Goal: Navigation & Orientation: Understand site structure

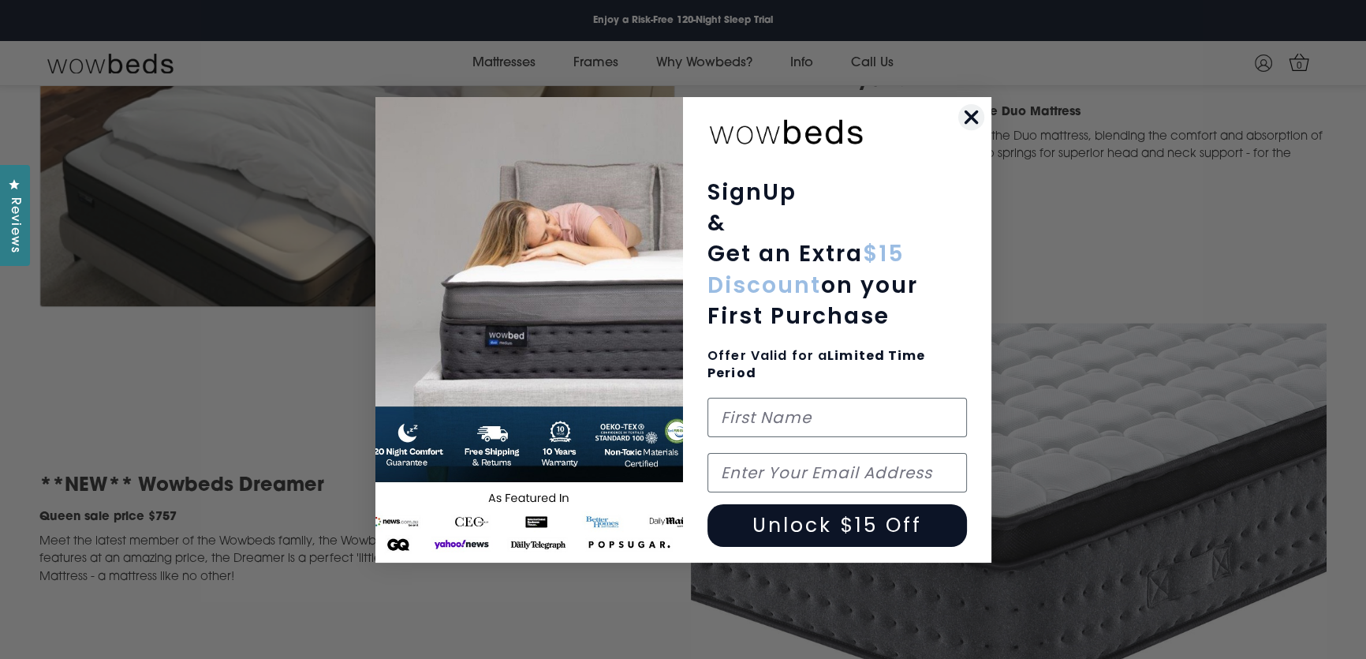
scroll to position [3027, 0]
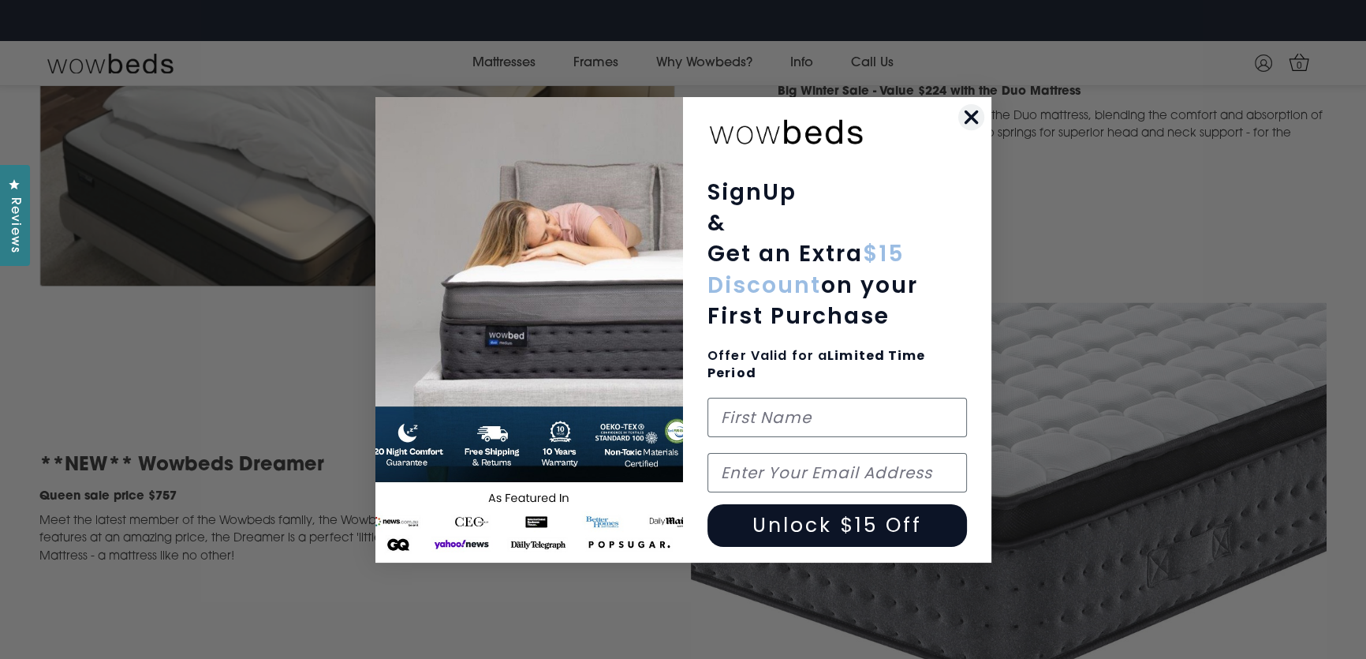
click at [967, 116] on circle "Close dialog" at bounding box center [970, 116] width 26 height 26
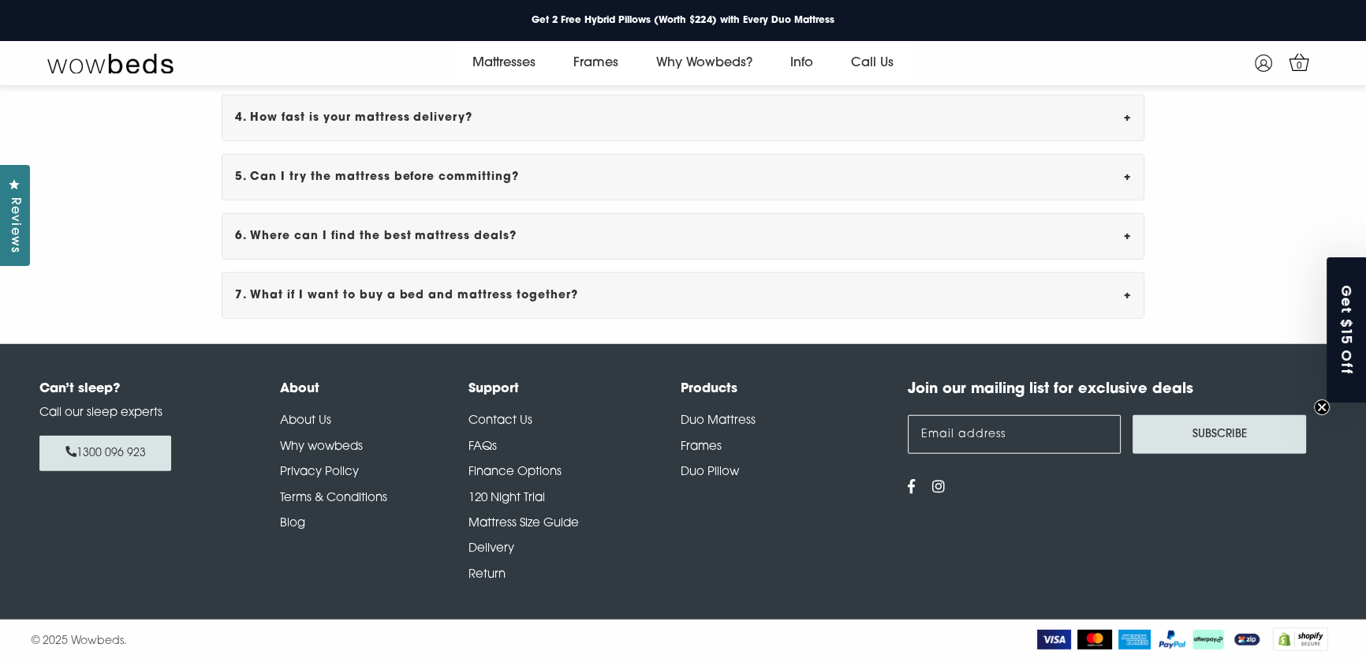
scroll to position [5335, 0]
click at [496, 552] on link "Delivery" at bounding box center [491, 549] width 46 height 12
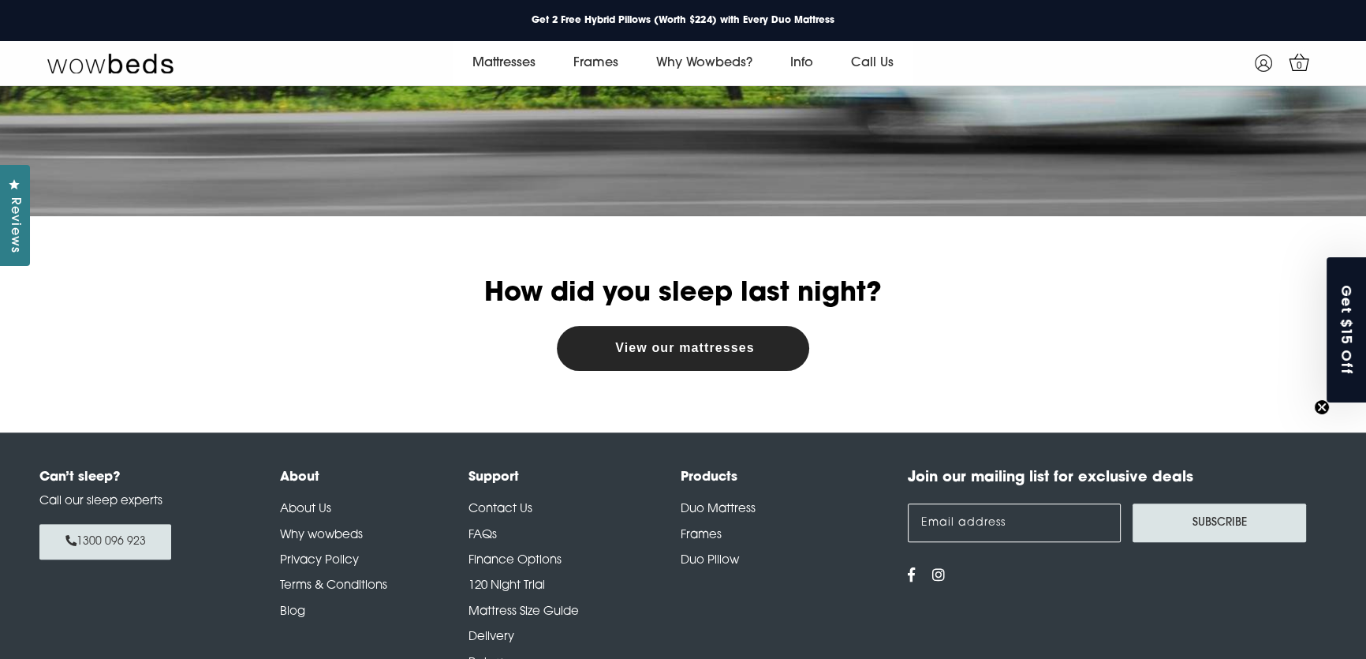
scroll to position [570, 0]
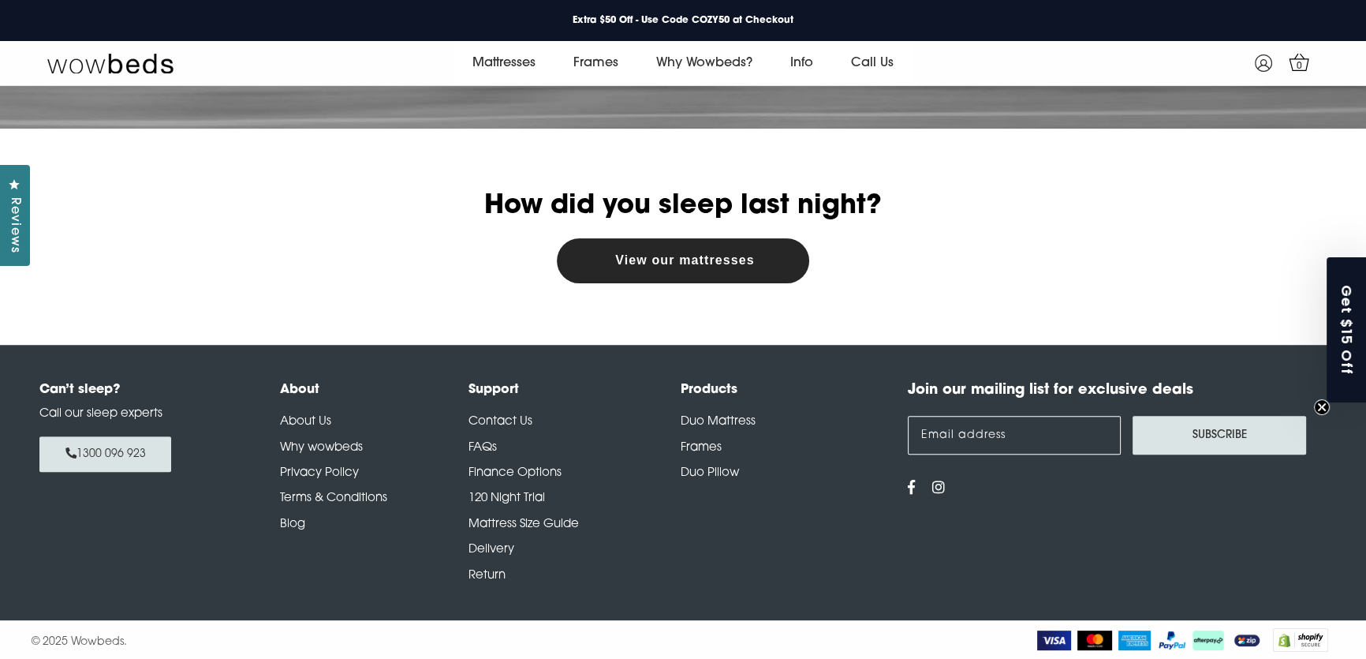
click at [321, 420] on link "About Us" at bounding box center [305, 422] width 51 height 12
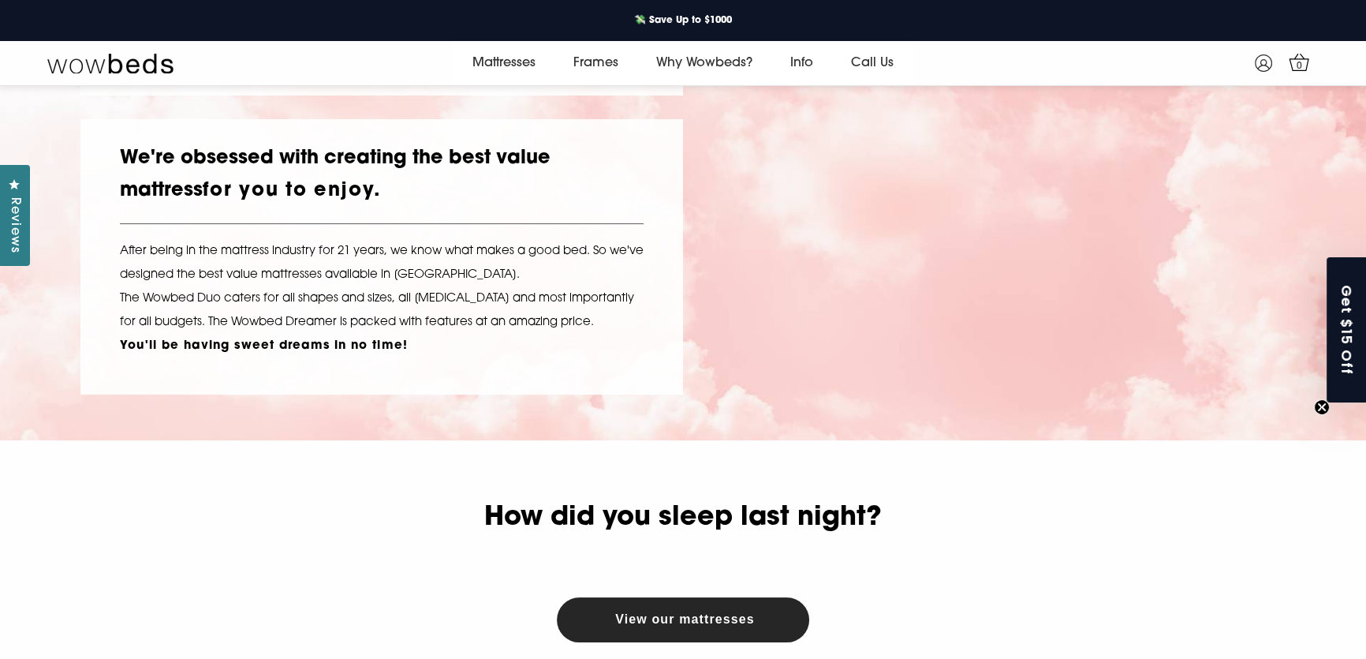
scroll to position [49, 0]
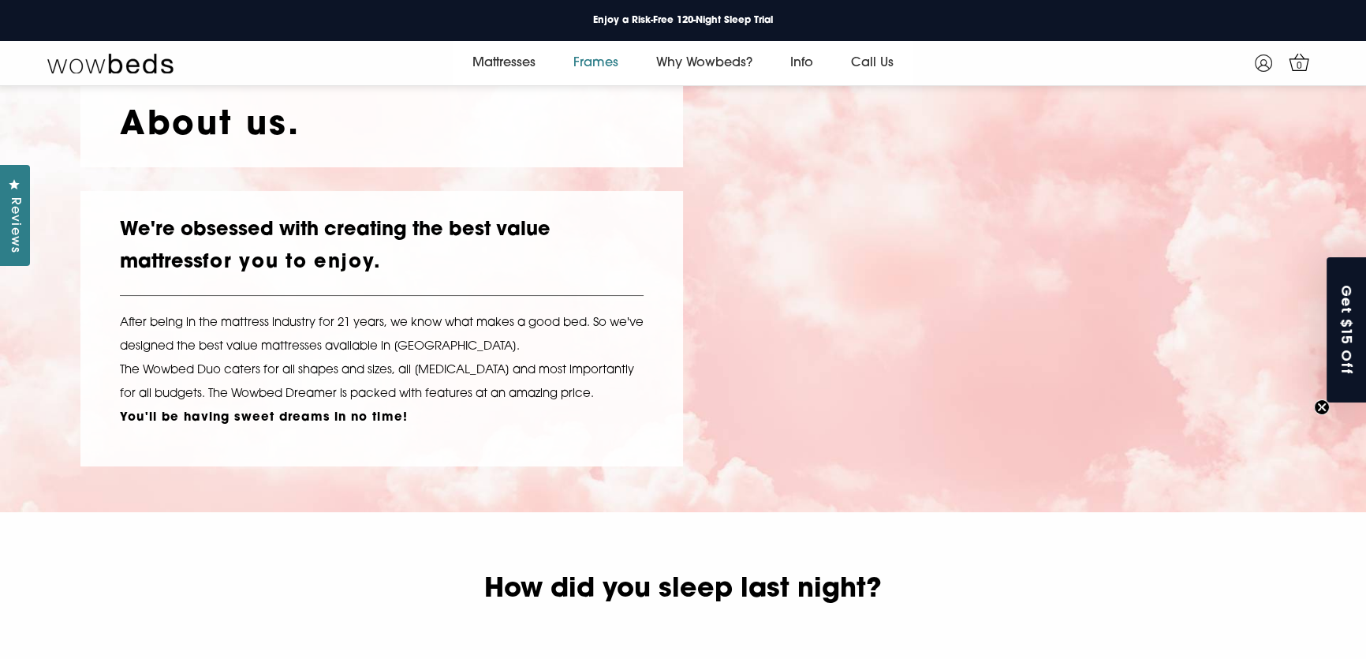
click at [599, 61] on link "Frames" at bounding box center [595, 63] width 83 height 44
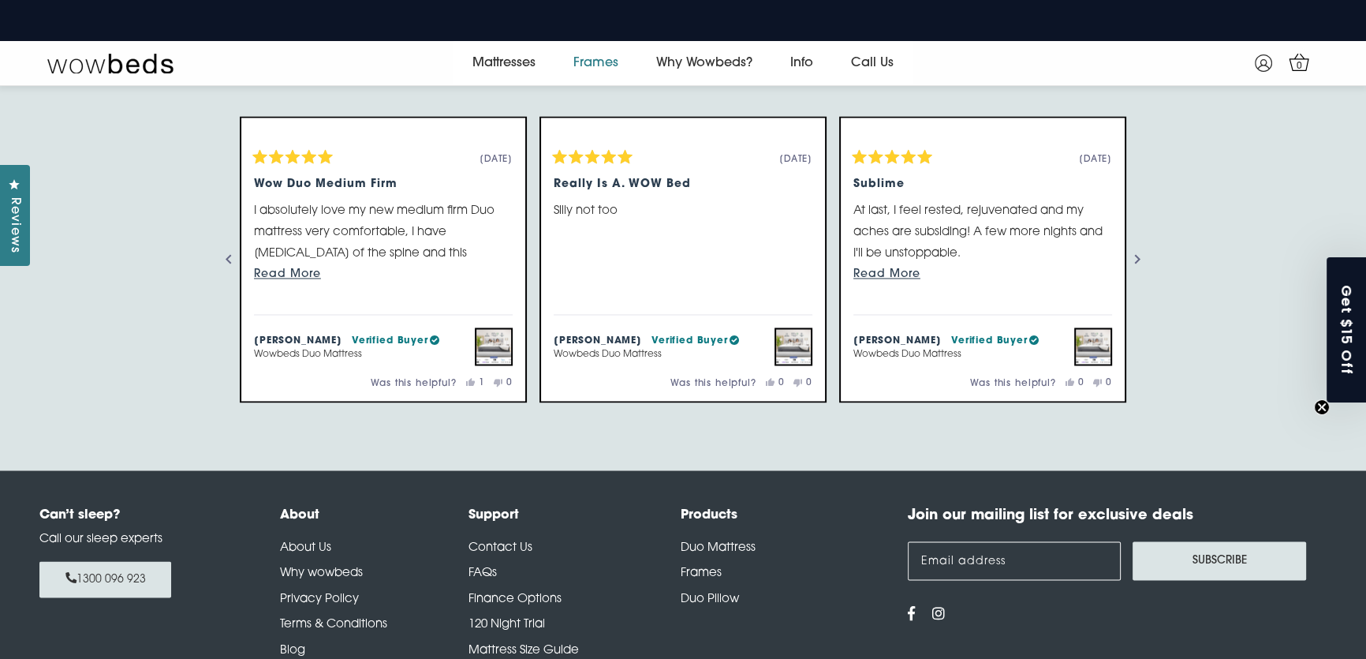
scroll to position [3279, 0]
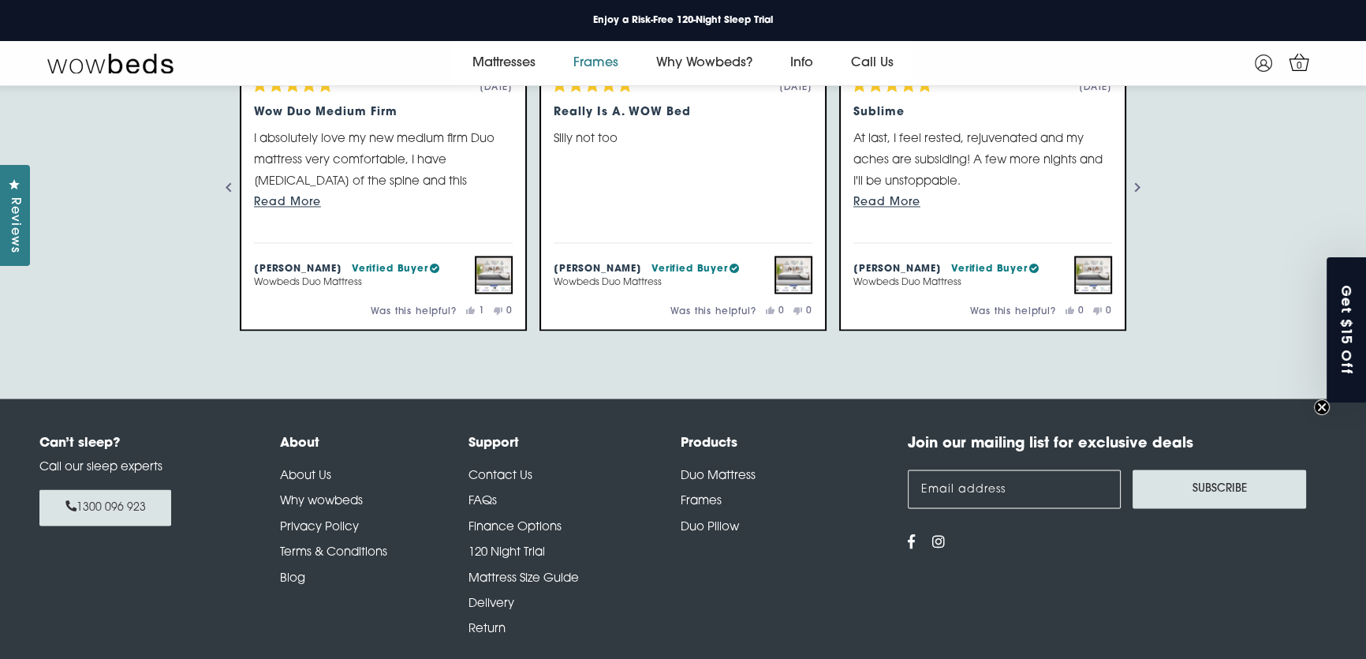
click at [497, 622] on link "Return" at bounding box center [486, 628] width 37 height 12
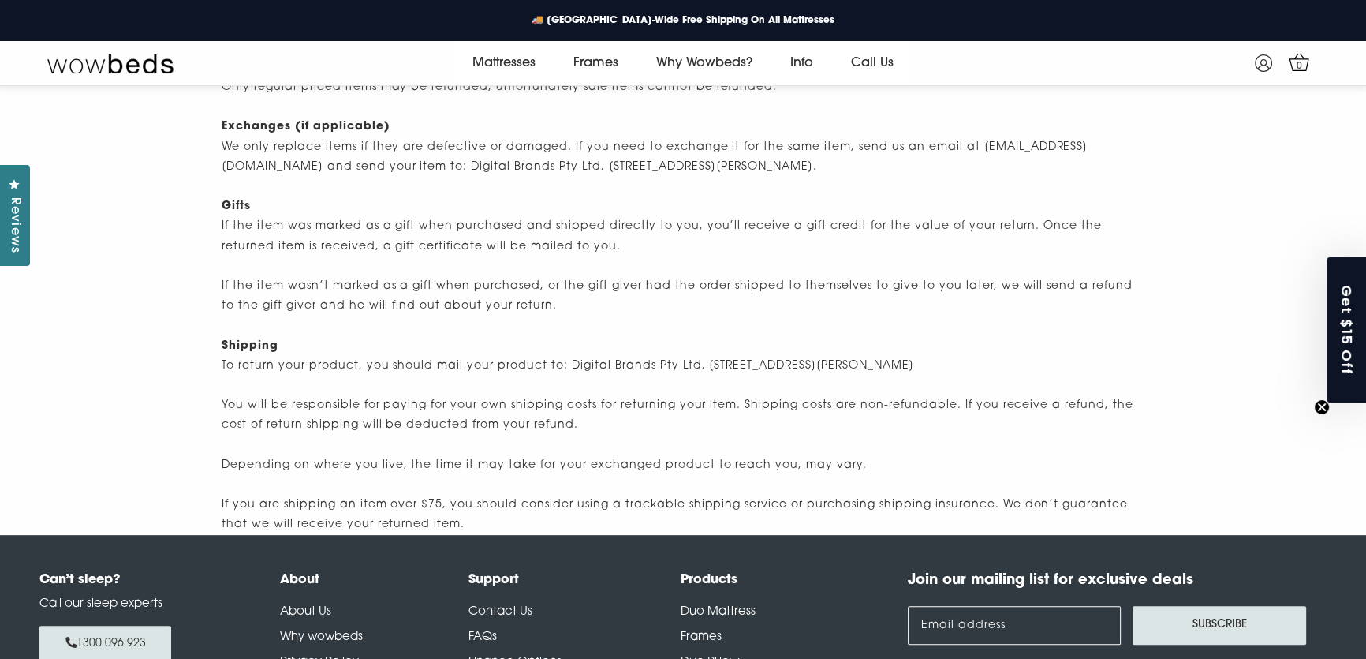
scroll to position [931, 0]
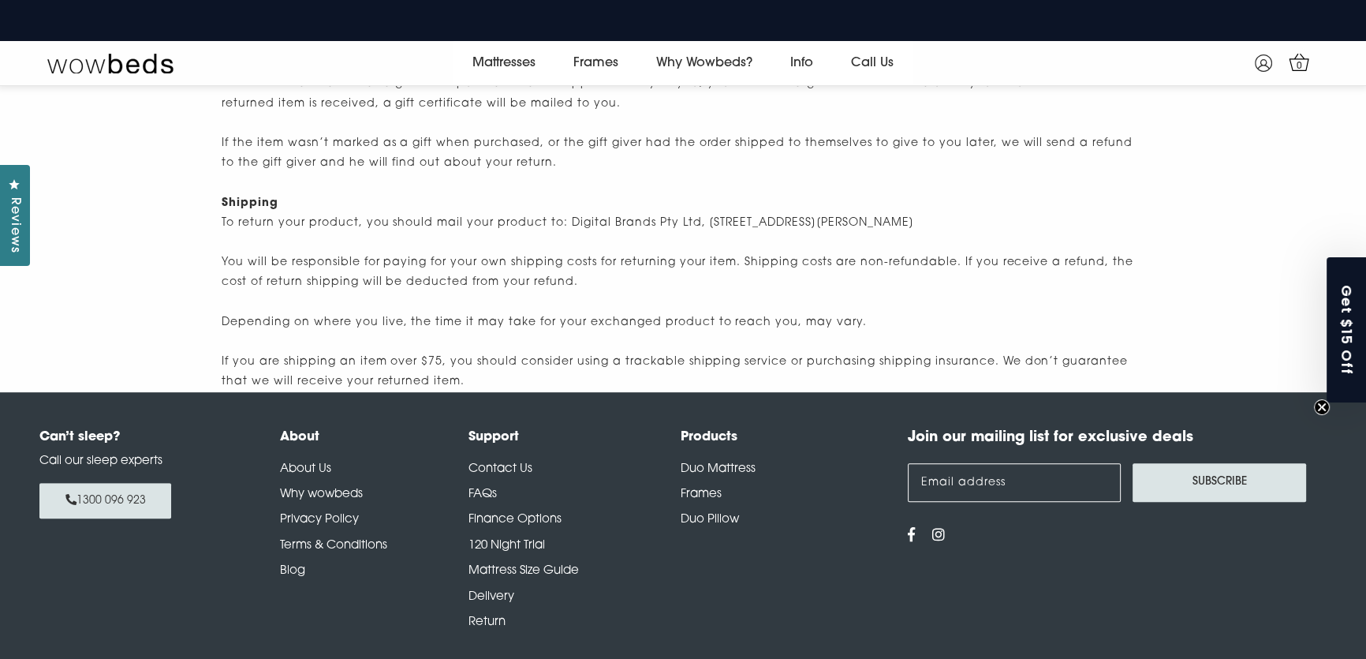
click at [494, 472] on link "Contact Us" at bounding box center [500, 469] width 64 height 12
